Goal: Check status: Check status

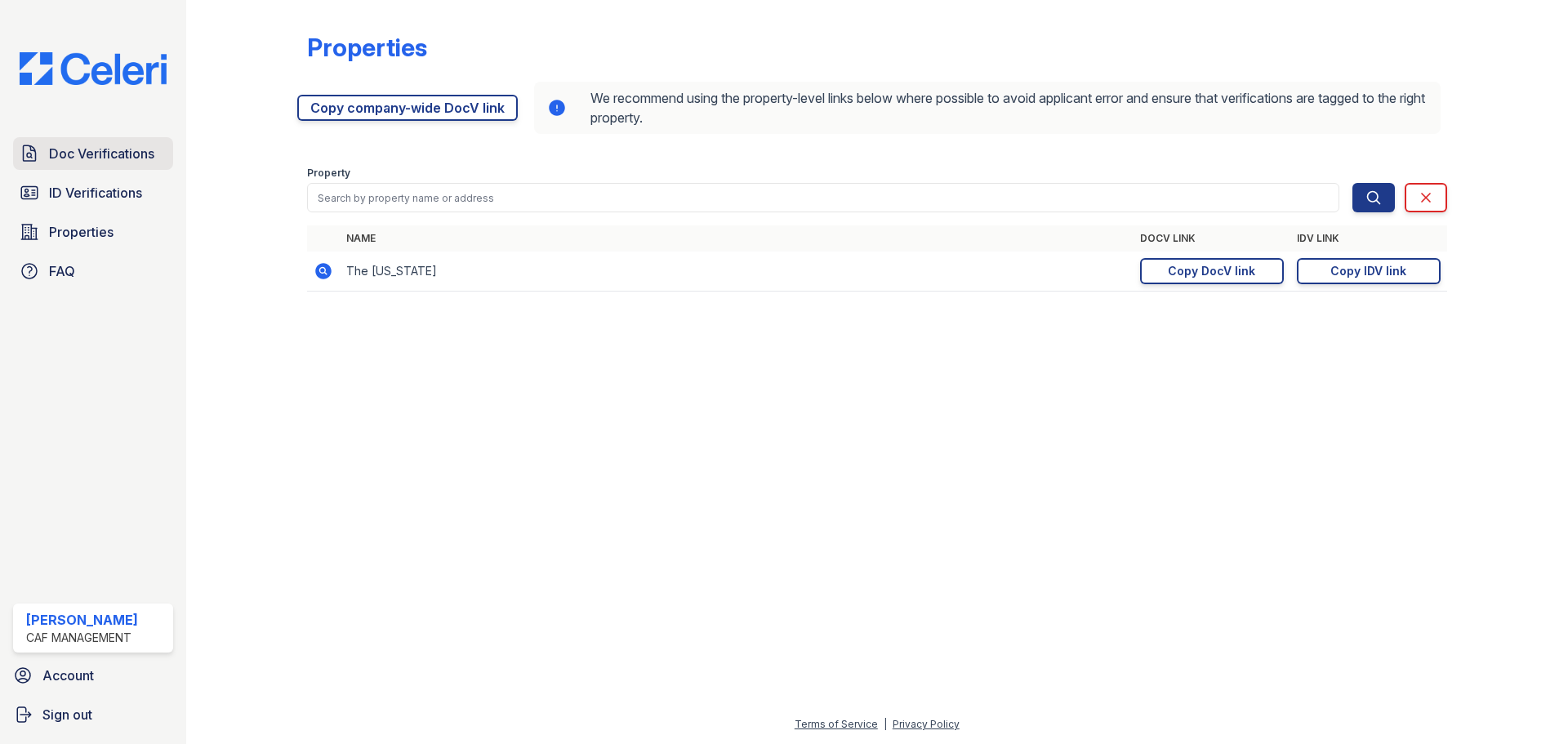
click at [101, 141] on link "Doc Verifications" at bounding box center [92, 153] width 160 height 32
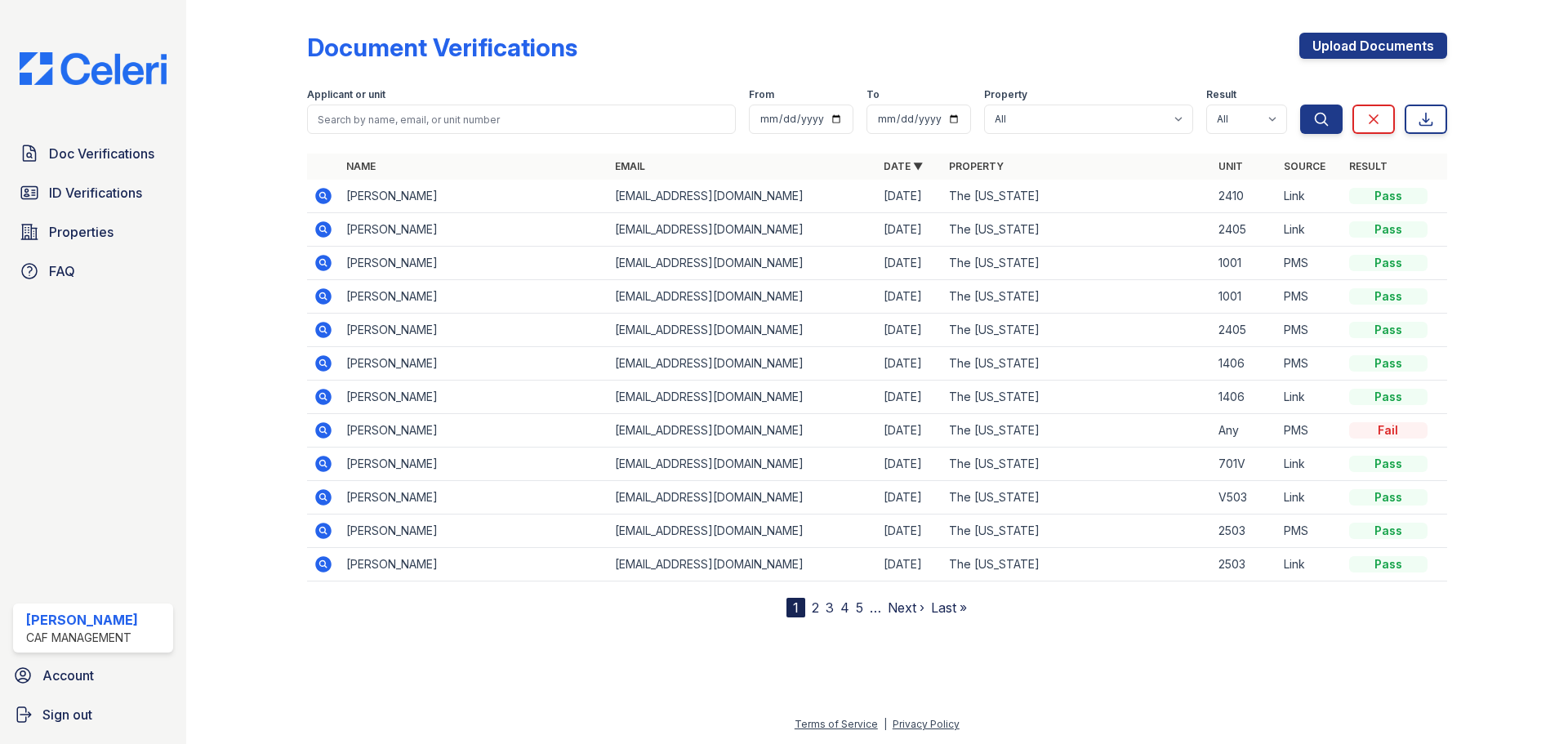
click at [322, 197] on icon at bounding box center [322, 194] width 4 height 4
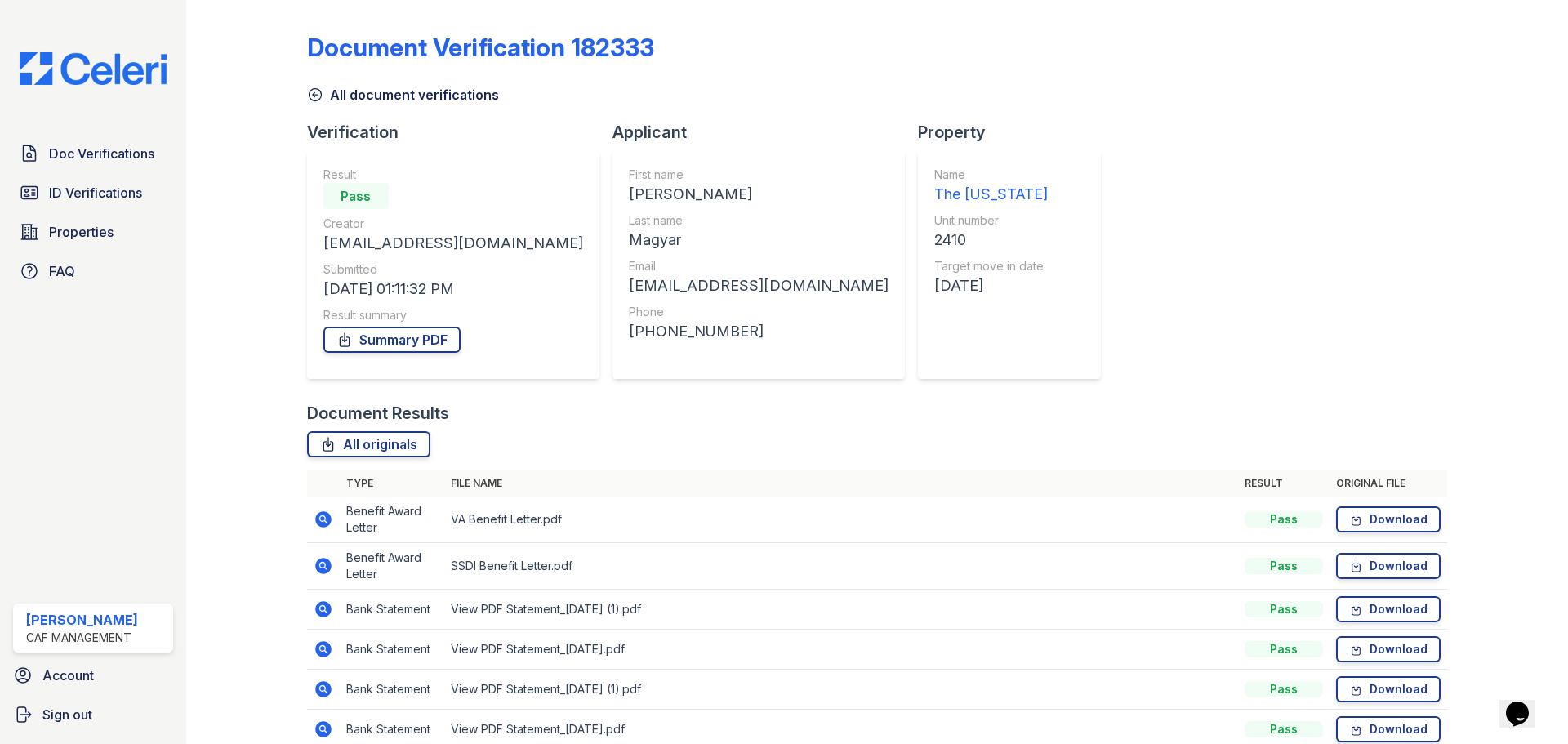
click at [321, 565] on icon at bounding box center [322, 564] width 4 height 4
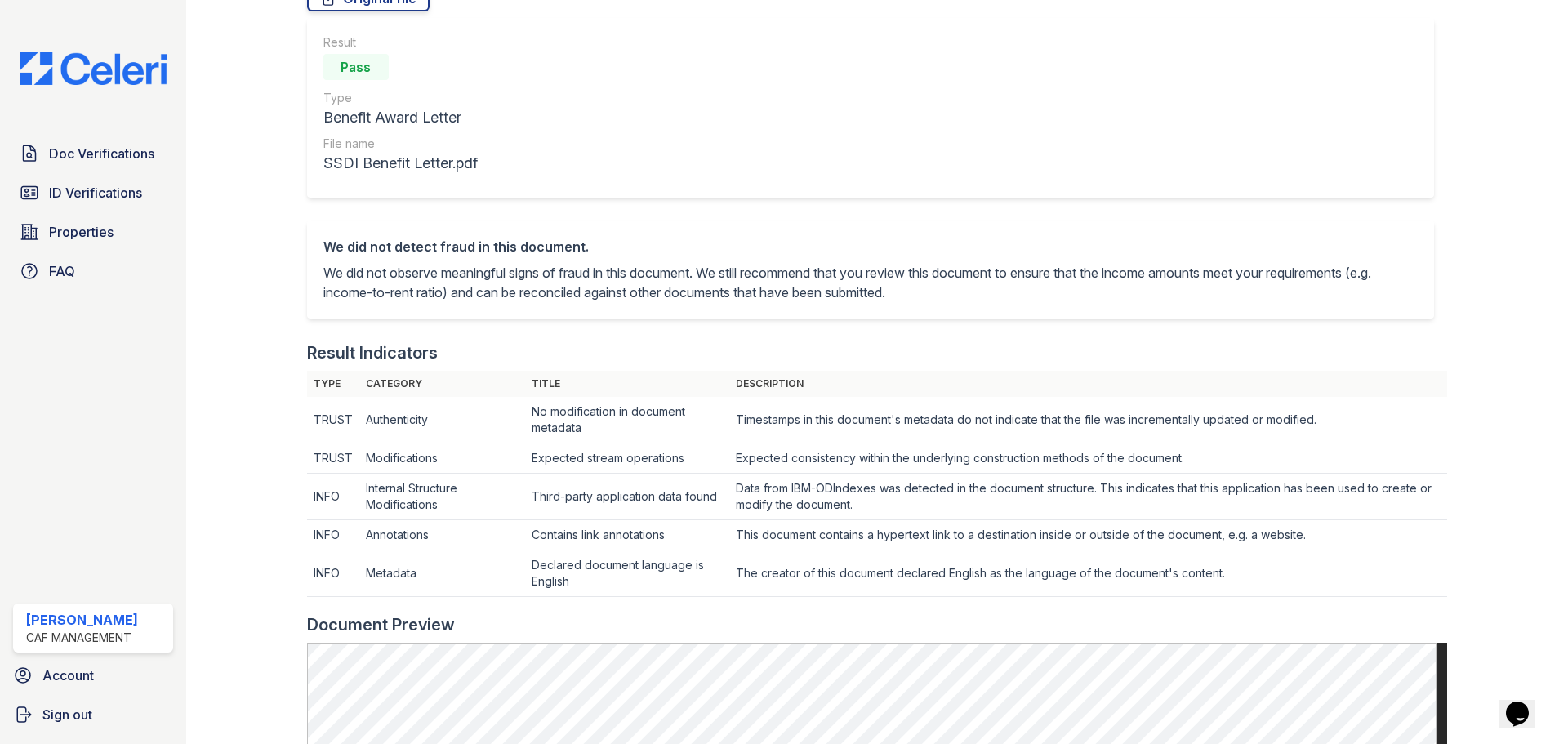
scroll to position [163, 0]
